Goal: Transaction & Acquisition: Purchase product/service

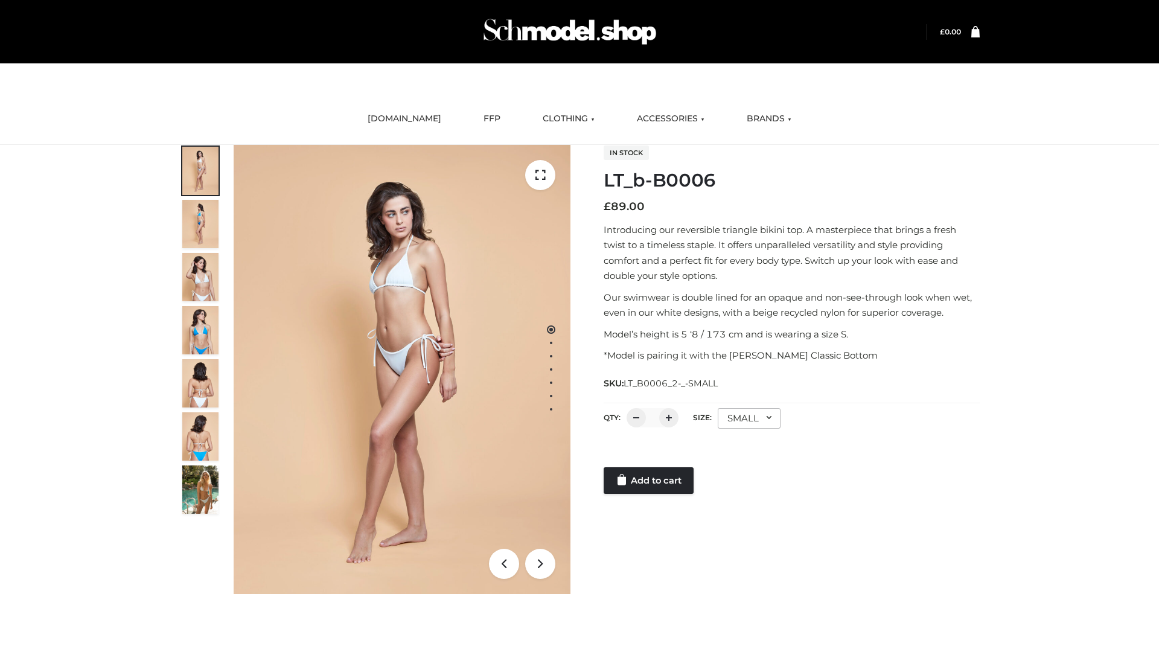
click at [649, 480] on link "Add to cart" at bounding box center [648, 480] width 90 height 27
